Goal: Task Accomplishment & Management: Use online tool/utility

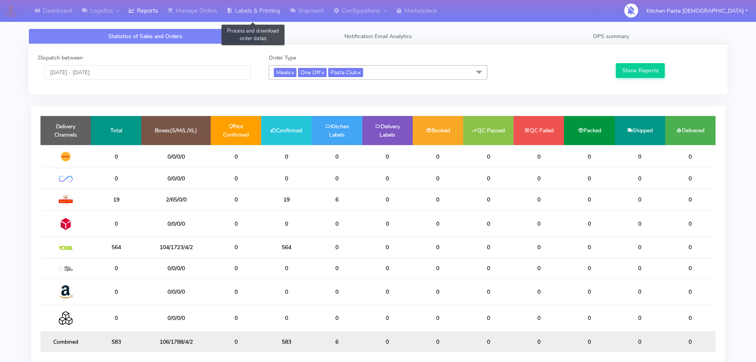
click at [247, 10] on link "Labels & Printing" at bounding box center [253, 11] width 63 height 22
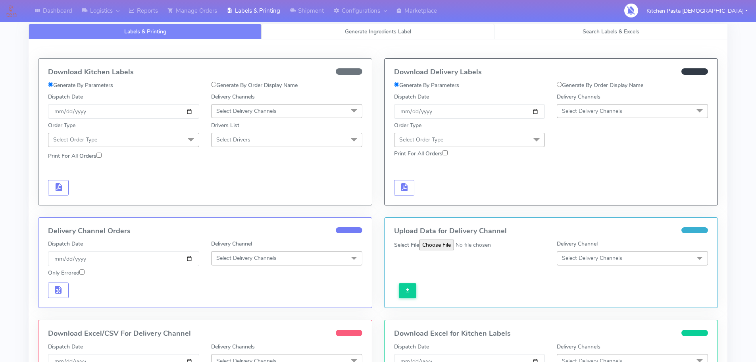
click at [356, 27] on link "Generate Ingredients Label" at bounding box center [378, 31] width 233 height 15
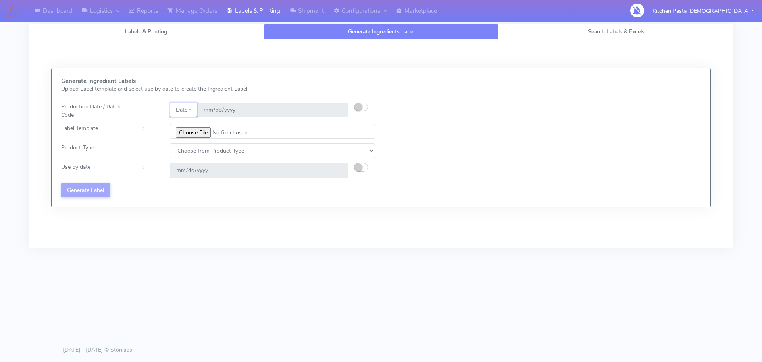
click at [193, 112] on button "Date" at bounding box center [183, 109] width 27 height 15
click at [175, 223] on div "Generate Ingredient Labels Upload Label template and select use by date to crea…" at bounding box center [381, 143] width 717 height 208
drag, startPoint x: 167, startPoint y: 245, endPoint x: 0, endPoint y: 212, distance: 169.8
click at [0, 172] on div "Dashboard Logistics London Logistics Reports Manage Orders Labels & Printing Sh…" at bounding box center [381, 136] width 762 height 245
click at [365, 95] on div "Generate Ingredient Labels Upload Label template and select use by date to crea…" at bounding box center [218, 137] width 326 height 119
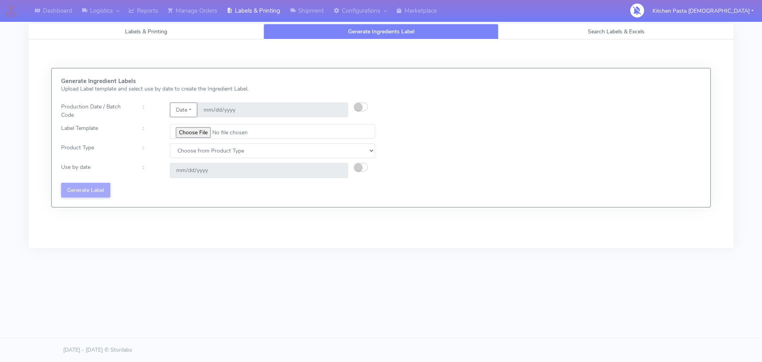
drag, startPoint x: 164, startPoint y: 115, endPoint x: 189, endPoint y: 114, distance: 24.3
click at [169, 114] on div "Date Code [DATE]" at bounding box center [259, 110] width 190 height 17
click at [189, 114] on button "Date" at bounding box center [183, 109] width 27 height 15
click at [194, 120] on link "Code" at bounding box center [201, 125] width 63 height 13
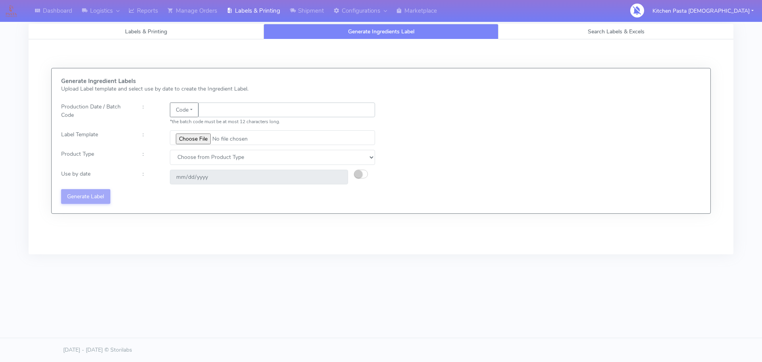
click at [227, 104] on input "text" at bounding box center [286, 109] width 177 height 15
type input "25240"
click at [200, 142] on input "file" at bounding box center [272, 137] width 205 height 15
type input "C:\fakepath\Beef & Chianti Lasagne 1 v3.jpg"
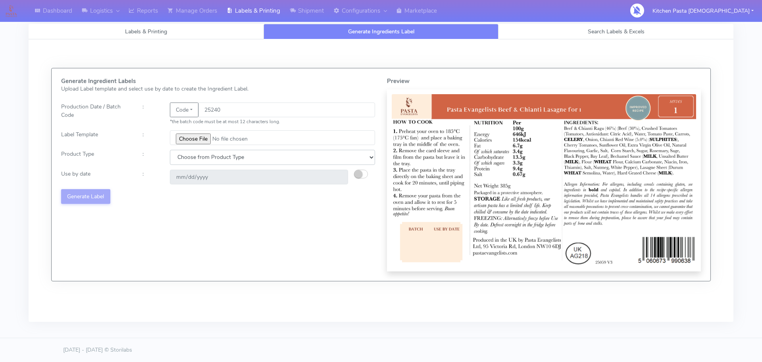
drag, startPoint x: 249, startPoint y: 156, endPoint x: 245, endPoint y: 164, distance: 9.1
click at [249, 156] on select "Choose from Product Type ECOM ERETAIL CIRCULAR CIRC_DESERTS LASAGNE" at bounding box center [272, 157] width 205 height 15
select select "4"
click at [170, 150] on select "Choose from Product Type ECOM ERETAIL CIRCULAR CIRC_DESERTS LASAGNE" at bounding box center [272, 157] width 205 height 15
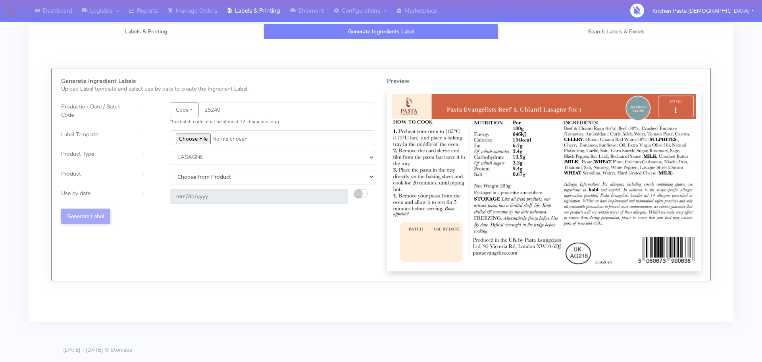
click at [289, 174] on select "Choose from Product LASAGNE" at bounding box center [272, 176] width 205 height 15
select select "0"
click at [170, 169] on select "Choose from Product LASAGNE" at bounding box center [272, 176] width 205 height 15
click at [354, 189] on div "Generate Ingredient Labels Upload Label template and select use by date to crea…" at bounding box center [218, 174] width 326 height 193
click at [356, 193] on small "button" at bounding box center [358, 193] width 8 height 8
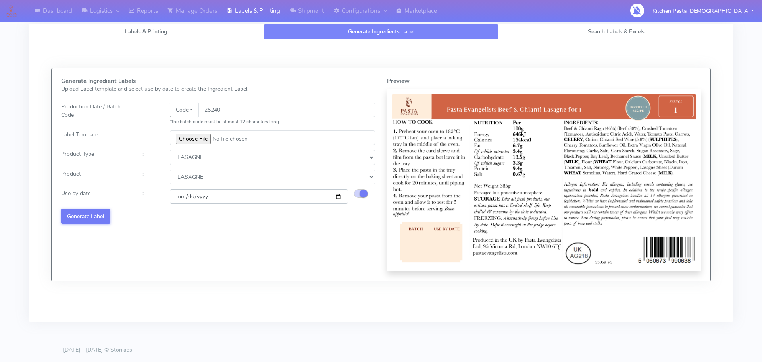
click at [337, 199] on input "[DATE]" at bounding box center [259, 196] width 178 height 15
click at [341, 197] on input "[DATE]" at bounding box center [259, 196] width 178 height 15
type input "[DATE]"
click at [99, 214] on button "Generate Label" at bounding box center [85, 215] width 49 height 15
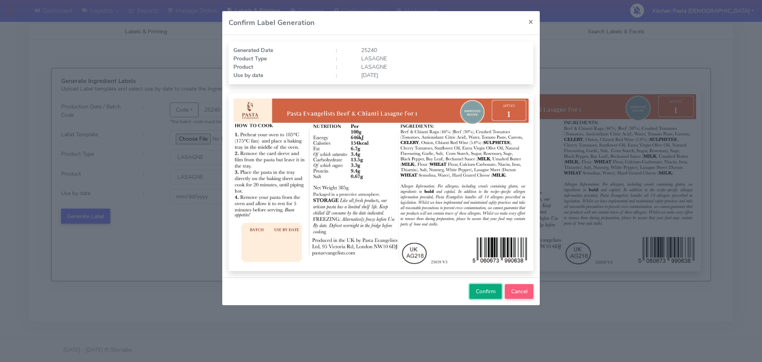
click at [486, 295] on span "Confirm" at bounding box center [486, 291] width 20 height 8
click at [523, 291] on button "Cancel" at bounding box center [519, 291] width 29 height 15
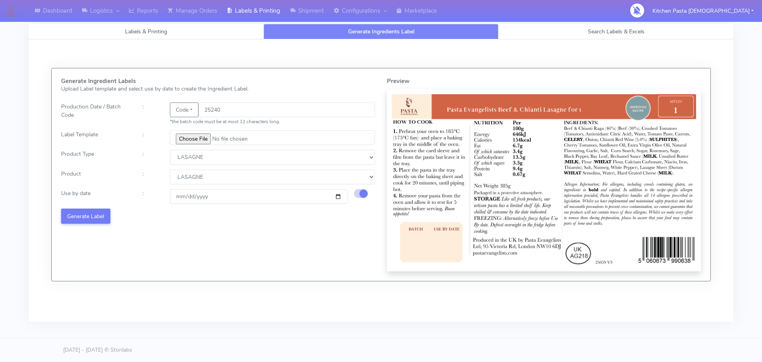
select select
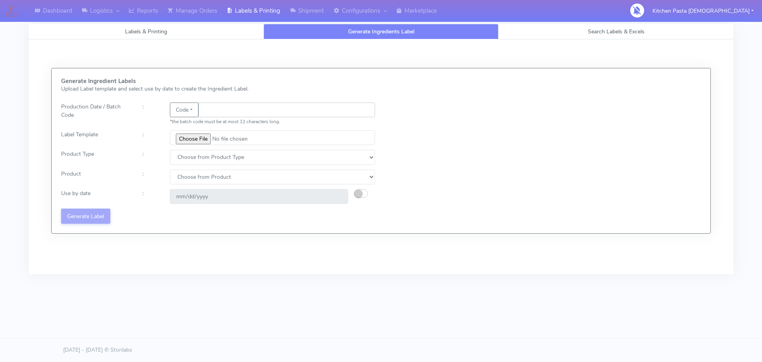
click at [232, 107] on input "text" at bounding box center [286, 109] width 177 height 15
type input "25240"
click at [213, 134] on input "file" at bounding box center [272, 137] width 205 height 15
type input "C:\fakepath\Beef & Chianti Lasagne 1 v3.jpg"
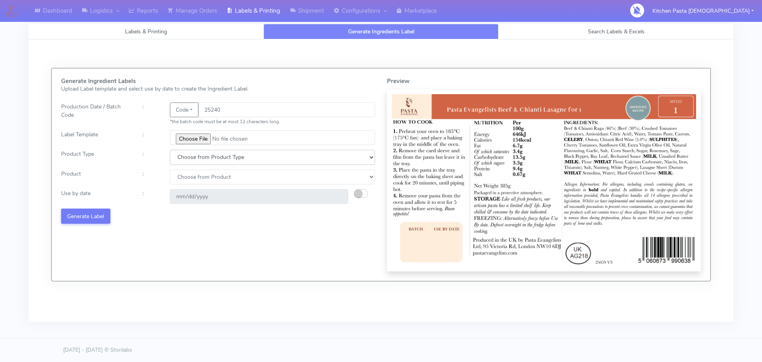
click at [254, 158] on select "Choose from Product Type ECOM ERETAIL CIRCULAR CIRC_DESERTS LASAGNE" at bounding box center [272, 157] width 205 height 15
select select "3"
click at [170, 150] on select "Choose from Product Type ECOM ERETAIL CIRCULAR CIRC_DESERTS LASAGNE" at bounding box center [272, 157] width 205 height 15
select select
drag, startPoint x: 251, startPoint y: 154, endPoint x: 246, endPoint y: 162, distance: 8.4
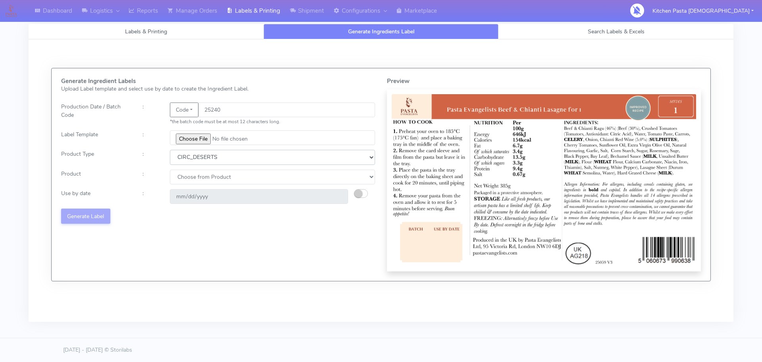
click at [251, 154] on select "Choose from Product Type ECOM ERETAIL CIRCULAR CIRC_DESERTS LASAGNE" at bounding box center [272, 157] width 205 height 15
select select "4"
click at [170, 150] on select "Choose from Product Type ECOM ERETAIL CIRCULAR CIRC_DESERTS LASAGNE" at bounding box center [272, 157] width 205 height 15
click at [217, 178] on select "Choose from Product LASAGNE" at bounding box center [272, 176] width 205 height 15
select select "0"
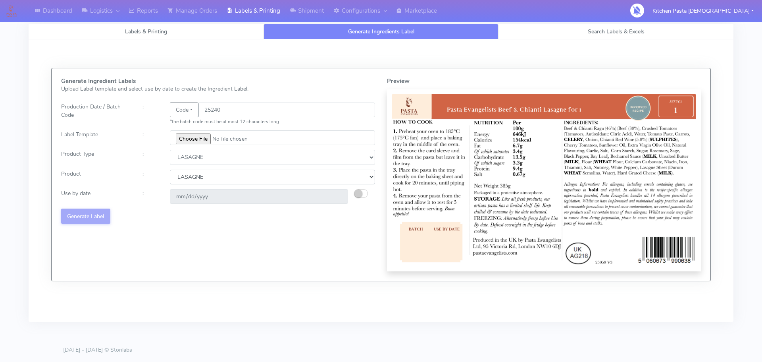
click at [170, 169] on select "Choose from Product LASAGNE" at bounding box center [272, 176] width 205 height 15
click at [369, 193] on div "Change calculated use by date" at bounding box center [367, 196] width 27 height 15
click at [356, 193] on small "button" at bounding box center [358, 193] width 8 height 8
click at [335, 196] on input "[DATE]" at bounding box center [259, 196] width 178 height 15
type input "[DATE]"
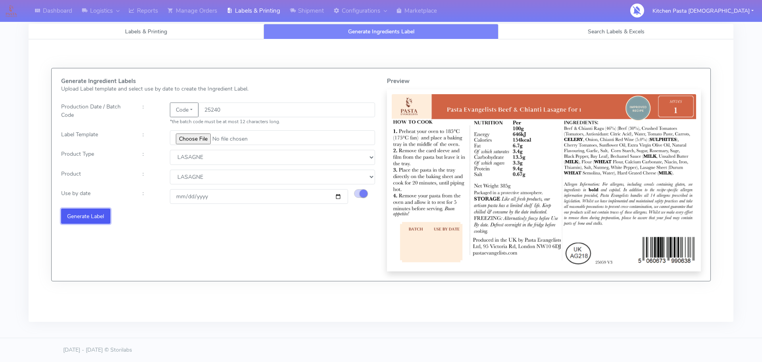
click at [73, 221] on button "Generate Label" at bounding box center [85, 215] width 49 height 15
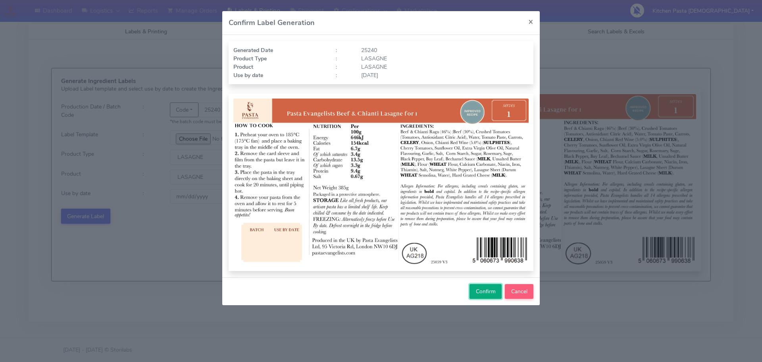
click at [475, 287] on button "Confirm" at bounding box center [486, 291] width 32 height 15
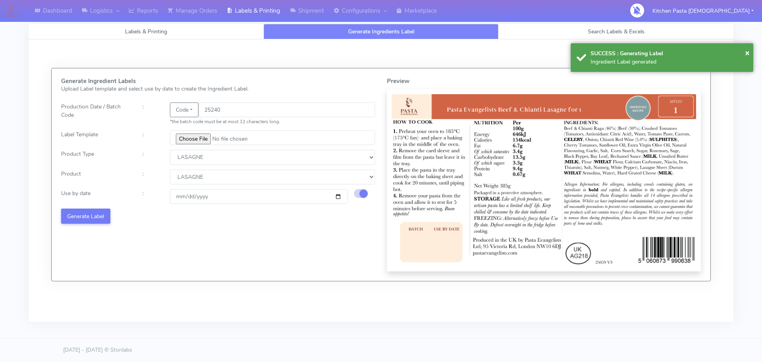
select select
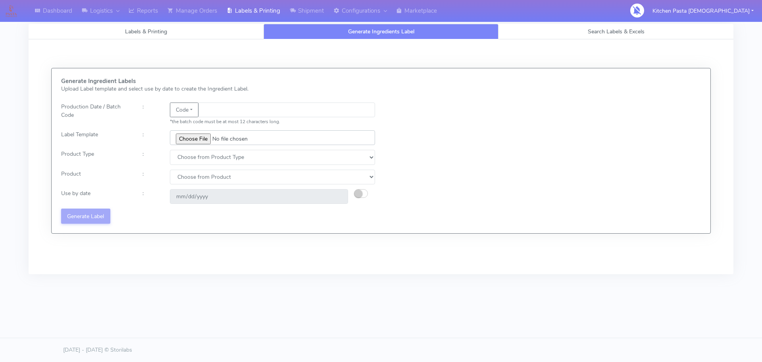
click at [177, 140] on input "file" at bounding box center [272, 137] width 205 height 15
click at [202, 141] on input "file" at bounding box center [272, 137] width 205 height 15
type input "C:\fakepath\Profiteroles V1.jpg"
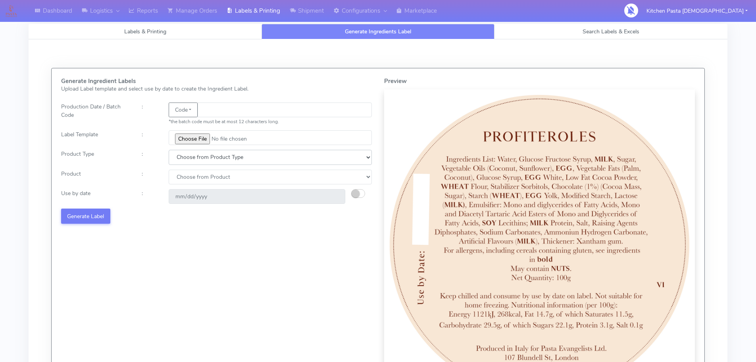
click at [214, 154] on select "Choose from Product Type ECOM ERETAIL CIRCULAR CIRC_DESERTS LASAGNE" at bounding box center [270, 157] width 203 height 15
select select "3"
click at [169, 150] on select "Choose from Product Type ECOM ERETAIL CIRCULAR CIRC_DESERTS LASAGNE" at bounding box center [270, 157] width 203 height 15
click at [206, 176] on select "Choose from Product CLASSIC_TIRAMISU CREMA_AMARENA PROFITEROLES" at bounding box center [270, 176] width 203 height 15
select select "2"
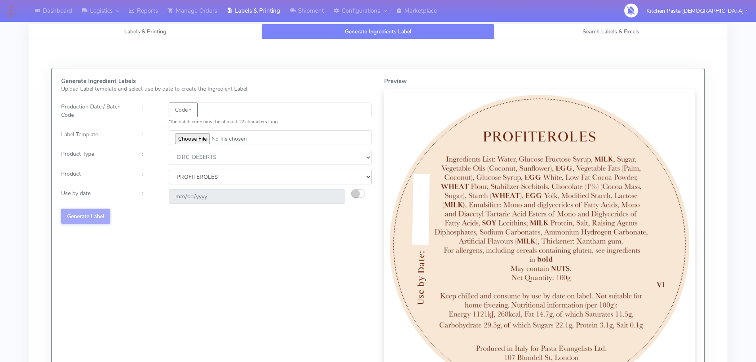
click at [169, 169] on select "Choose from Product CLASSIC_TIRAMISU CREMA_AMARENA PROFITEROLES" at bounding box center [270, 176] width 203 height 15
type input "[DATE]"
click at [364, 195] on button "button" at bounding box center [358, 193] width 14 height 9
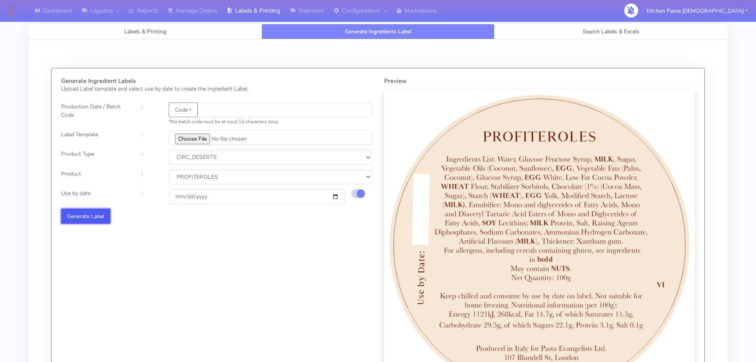
click at [69, 214] on button "Generate Label" at bounding box center [85, 215] width 49 height 15
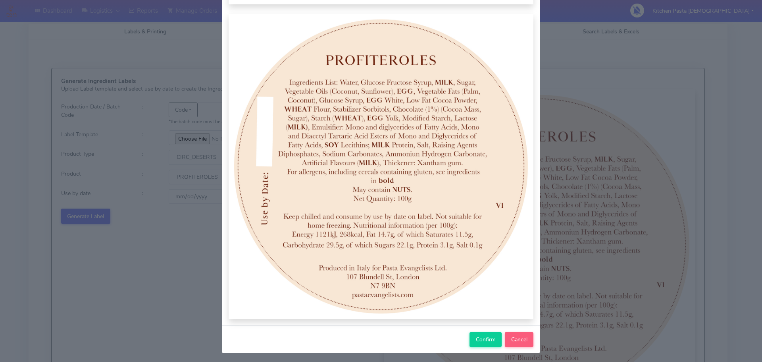
scroll to position [82, 0]
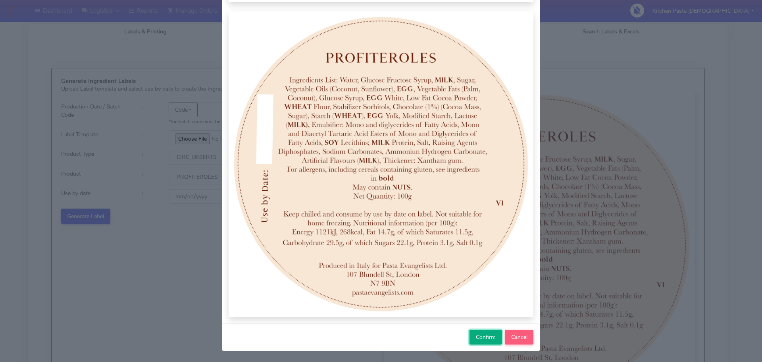
click at [483, 341] on span "Confirm" at bounding box center [486, 337] width 20 height 8
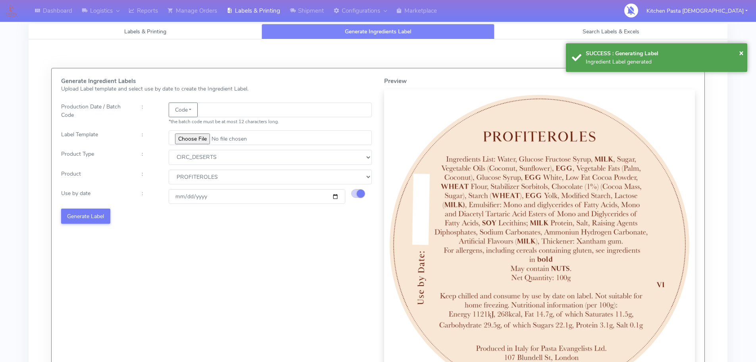
select select
